Goal: Check status

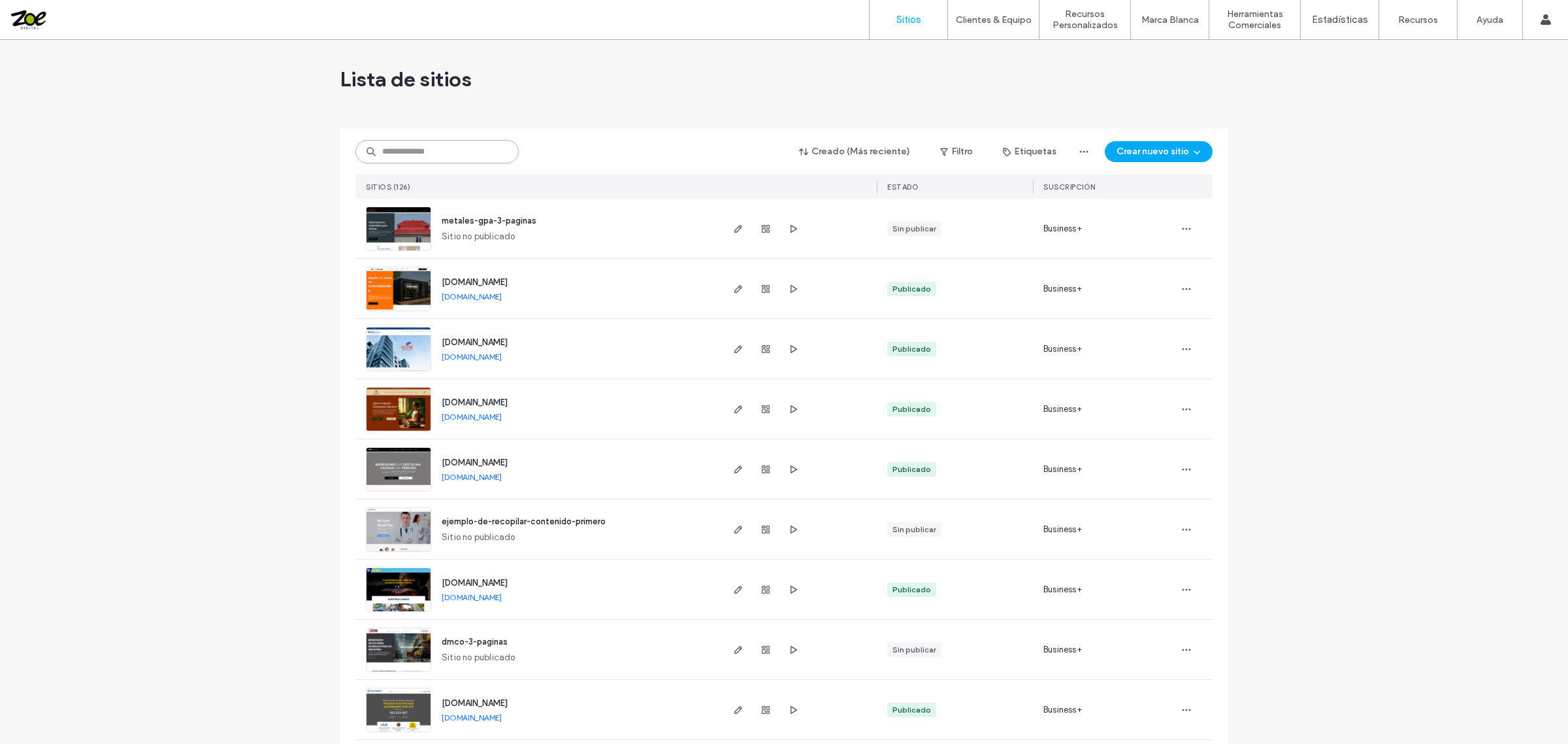
click at [448, 150] on input at bounding box center [437, 151] width 163 height 24
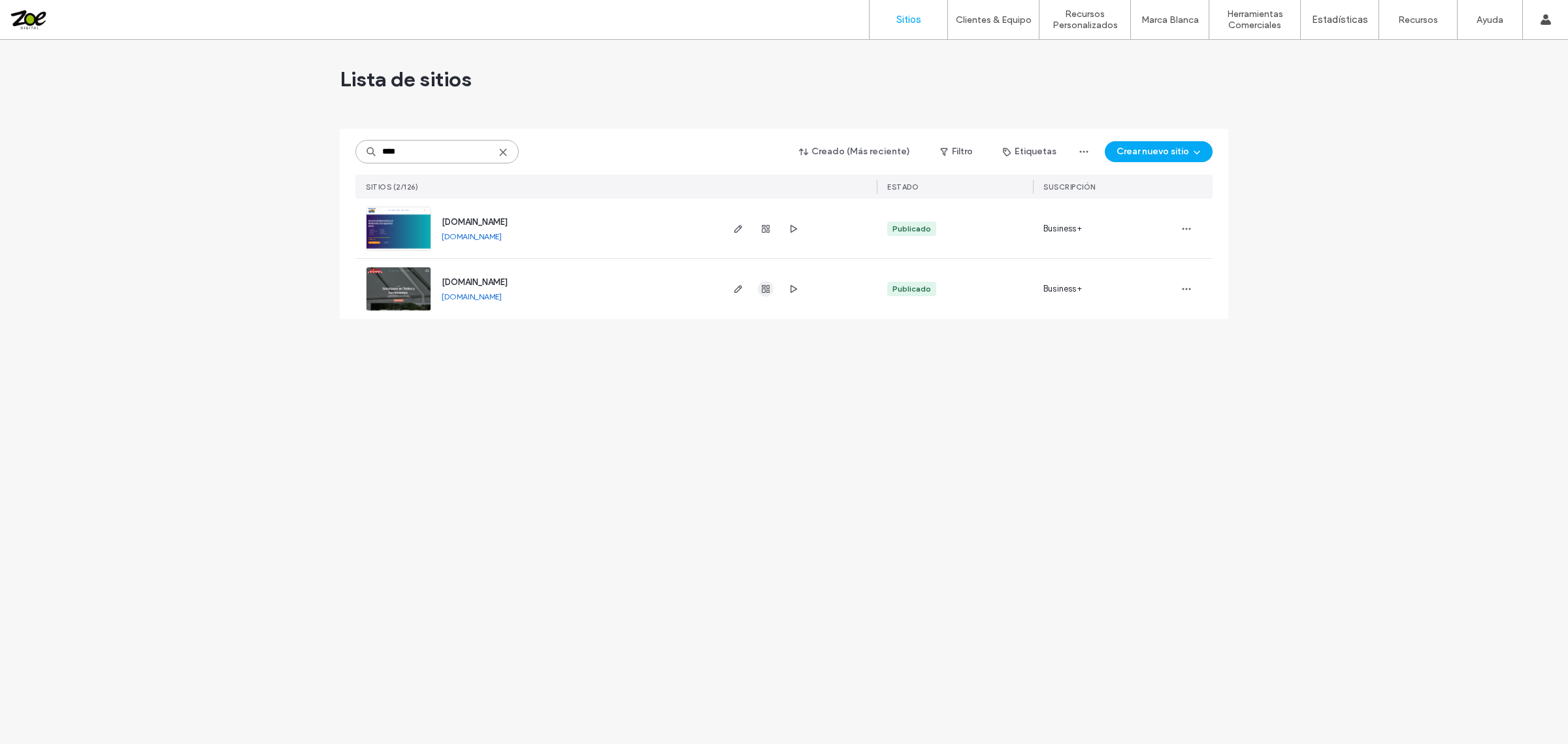
type input "****"
click at [765, 290] on icon "button" at bounding box center [766, 289] width 10 height 10
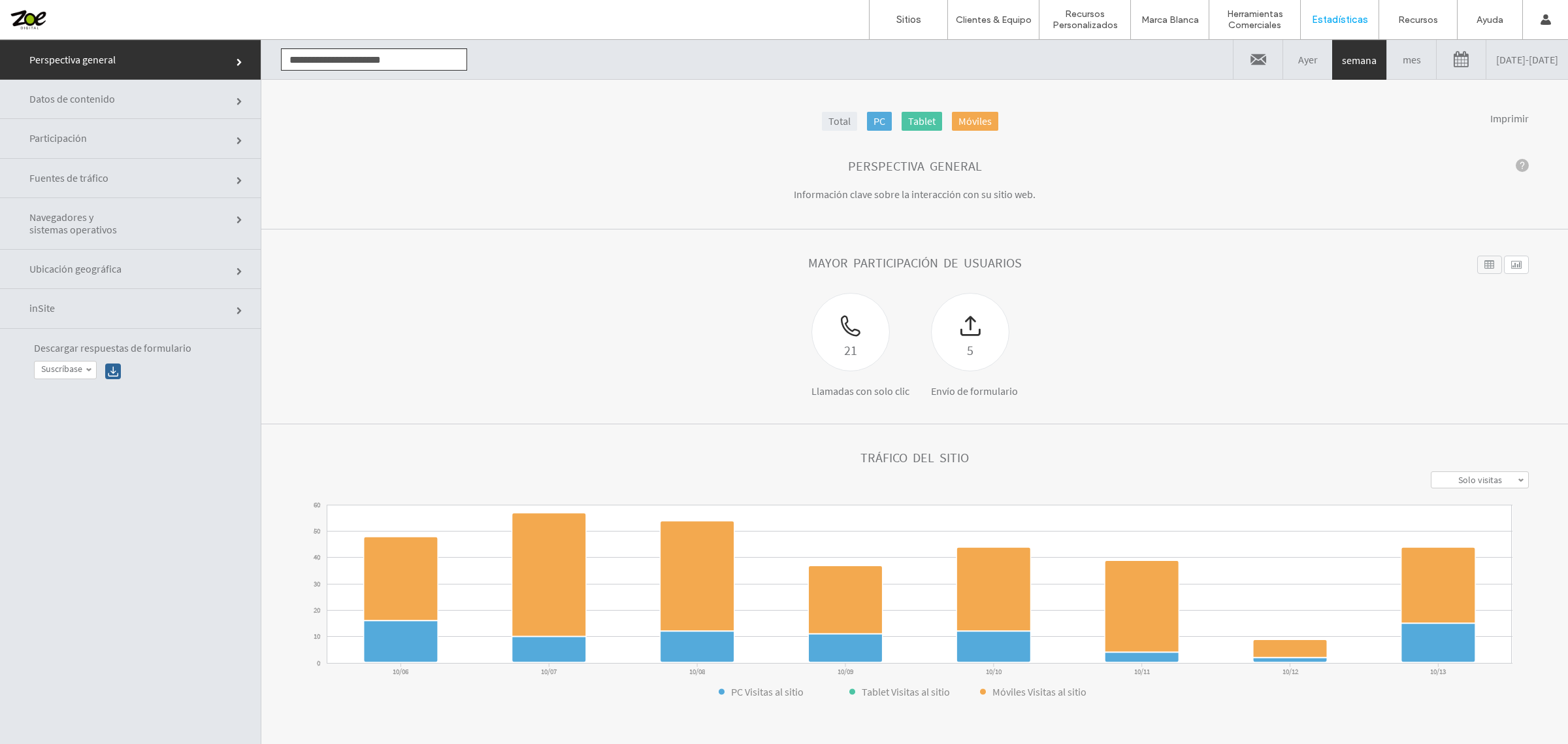
click at [1495, 66] on link "10/06/2025 - 10/13/2025" at bounding box center [1528, 59] width 82 height 39
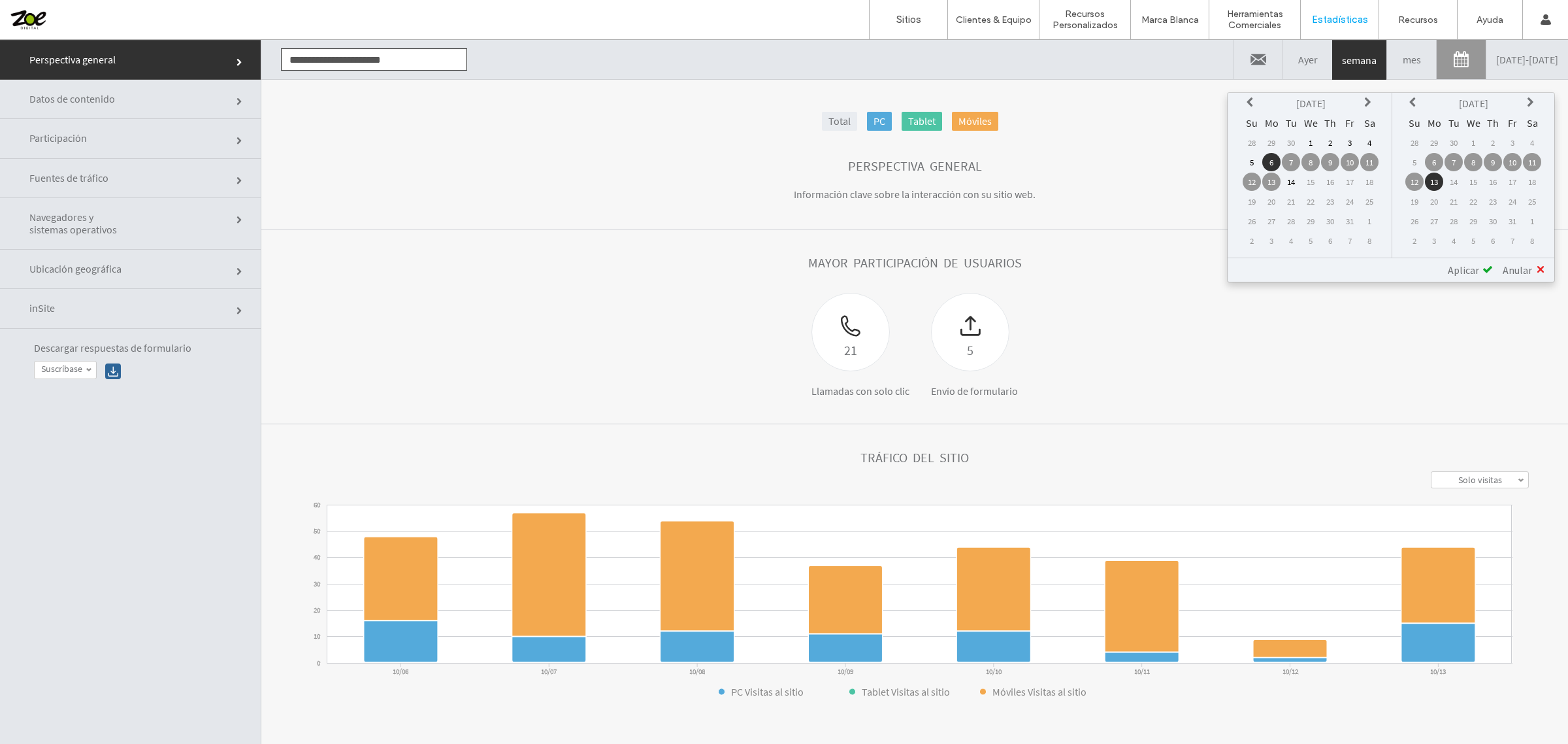
click at [1257, 102] on icon at bounding box center [1252, 103] width 10 height 10
click at [1279, 178] on td "15" at bounding box center [1271, 182] width 18 height 18
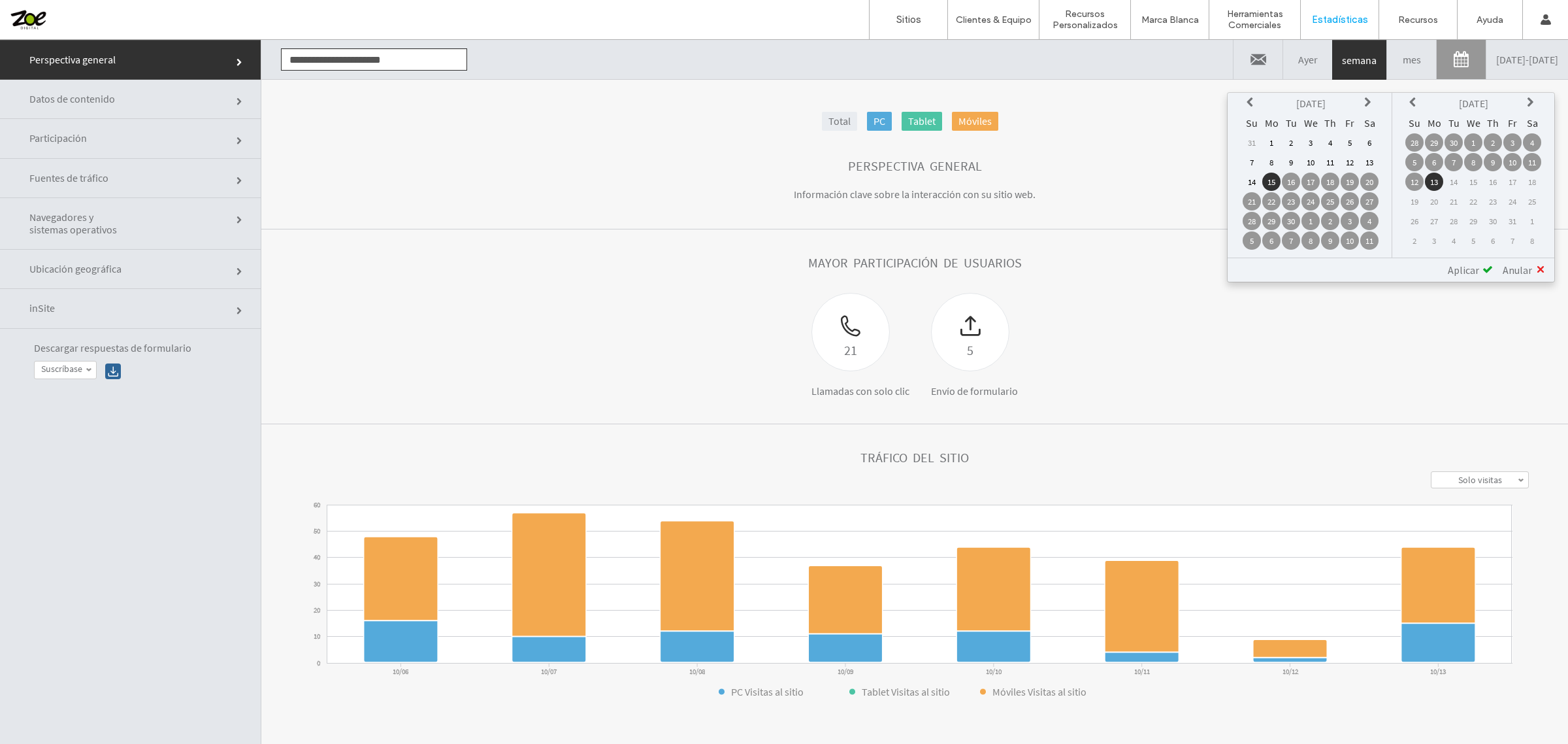
click at [1457, 264] on span "Aplicar" at bounding box center [1464, 270] width 31 height 13
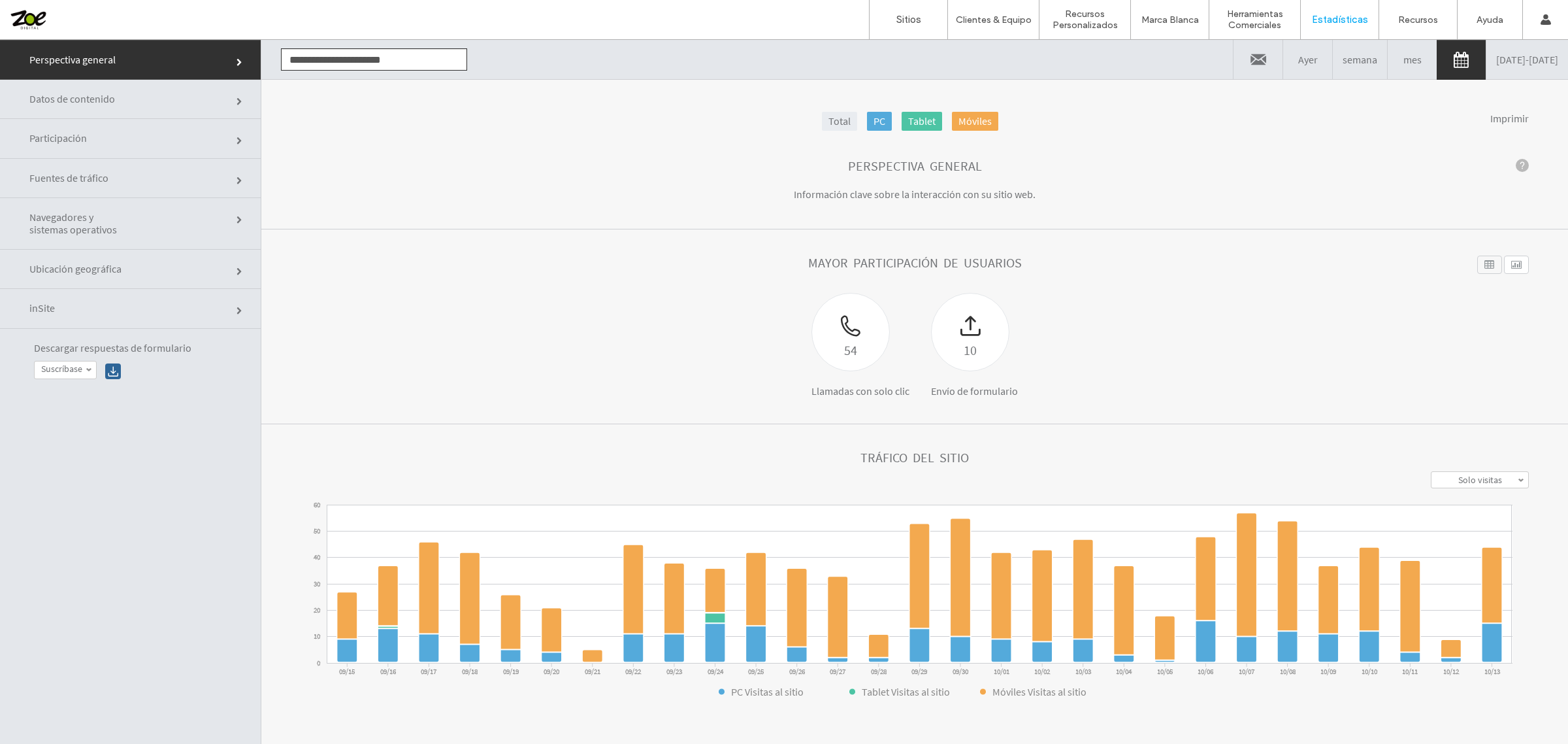
click at [98, 128] on link "Participación" at bounding box center [130, 138] width 261 height 39
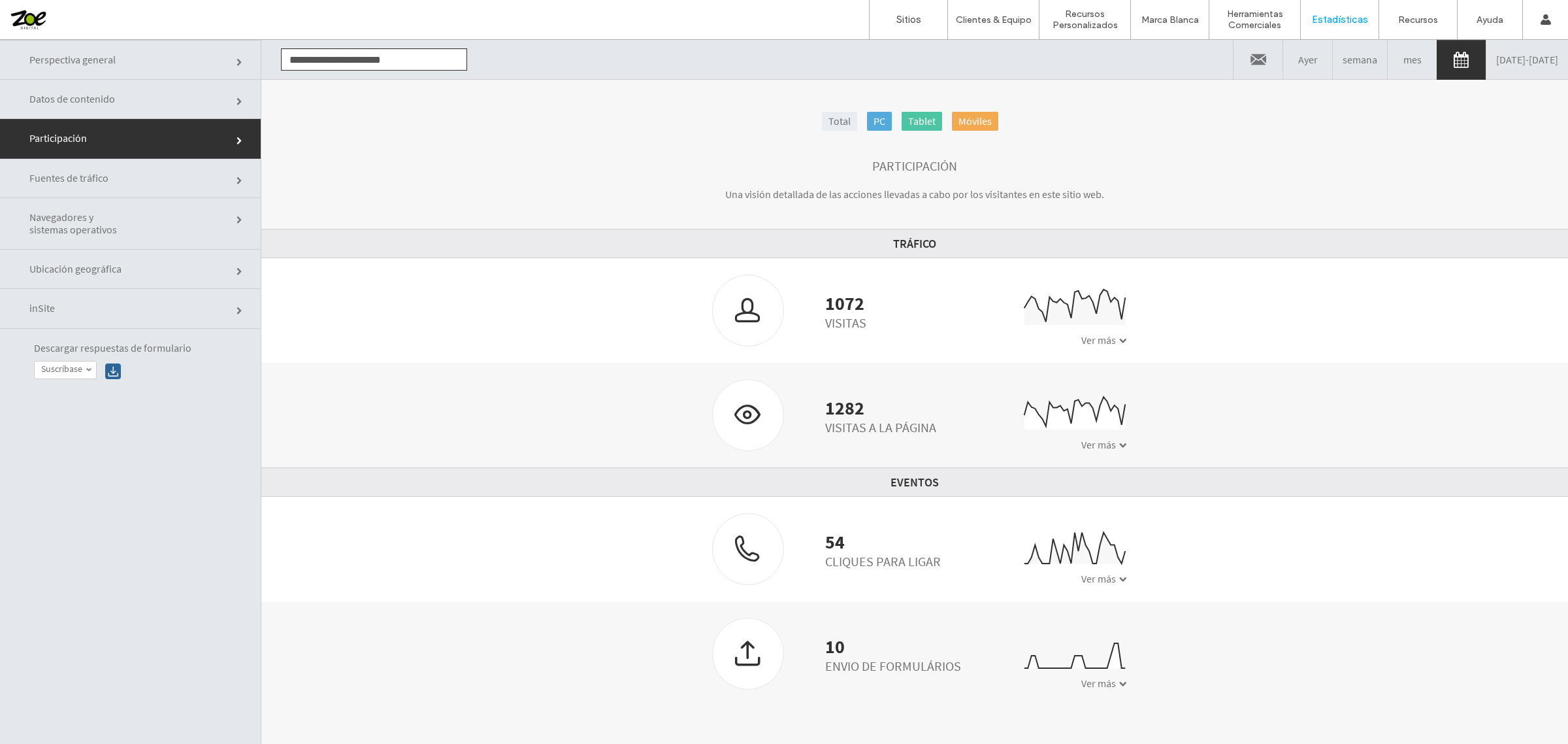
scroll to position [66, 0]
